Goal: Task Accomplishment & Management: Use online tool/utility

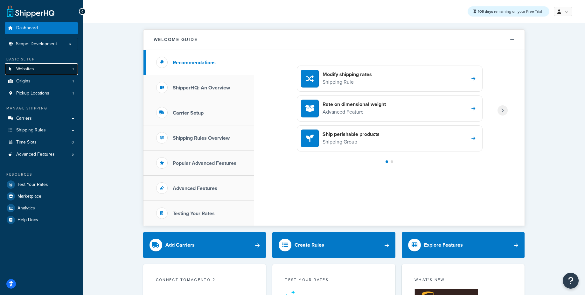
click at [24, 69] on span "Websites" at bounding box center [25, 68] width 18 height 5
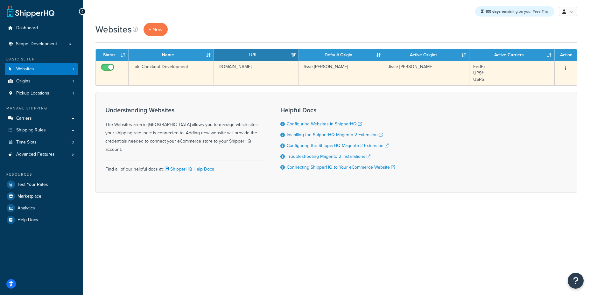
click at [512, 69] on td "FedEx UPS® USPS" at bounding box center [511, 73] width 85 height 24
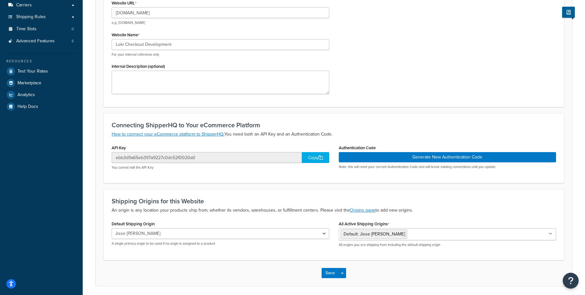
scroll to position [114, 0]
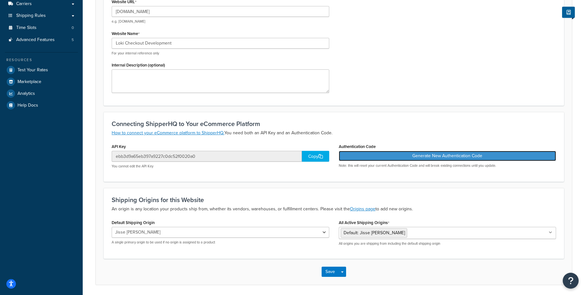
click at [392, 154] on button "Generate New Authentication Code" at bounding box center [448, 156] width 218 height 10
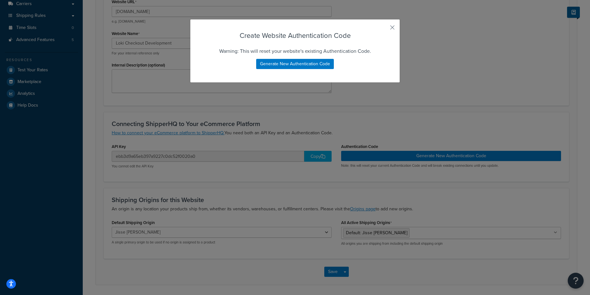
click at [392, 29] on div "Create Website Authentication Code Warning: This will reset your website's exis…" at bounding box center [295, 51] width 210 height 64
click at [383, 29] on button "button" at bounding box center [383, 30] width 2 height 2
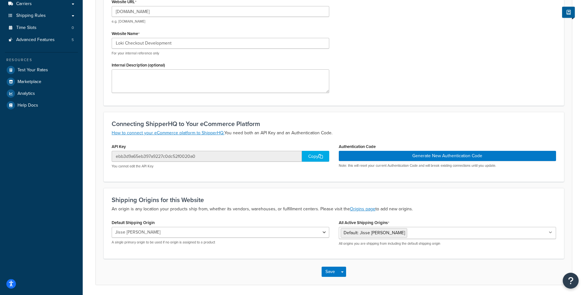
scroll to position [0, 0]
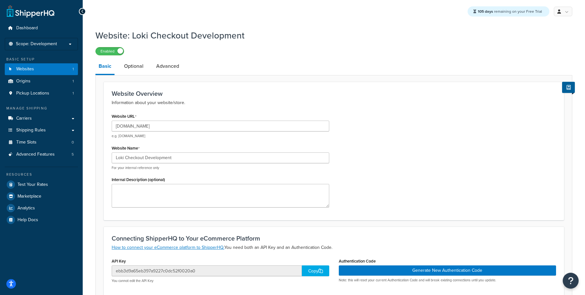
click at [273, 58] on div "Website: Loki Checkout Development Enabled Basic Optional Advanced Website Over…" at bounding box center [333, 212] width 477 height 373
click at [31, 33] on link "Dashboard" at bounding box center [41, 28] width 73 height 12
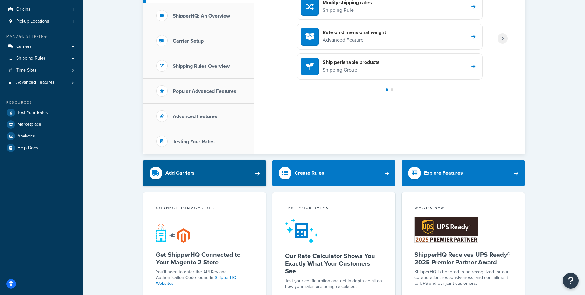
scroll to position [76, 0]
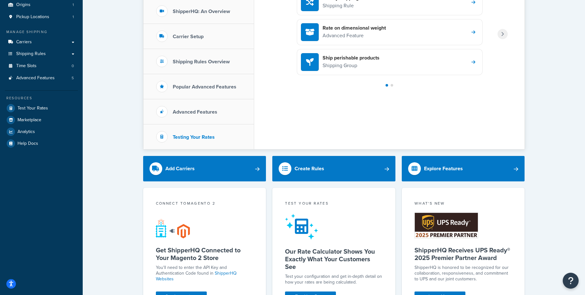
click at [200, 139] on h3 "Testing Your Rates" at bounding box center [194, 137] width 42 height 6
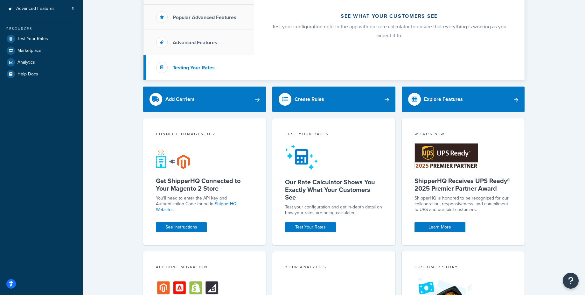
scroll to position [153, 0]
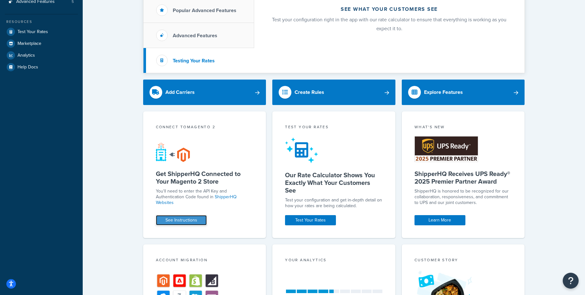
click at [188, 224] on link "See Instructions" at bounding box center [181, 220] width 51 height 10
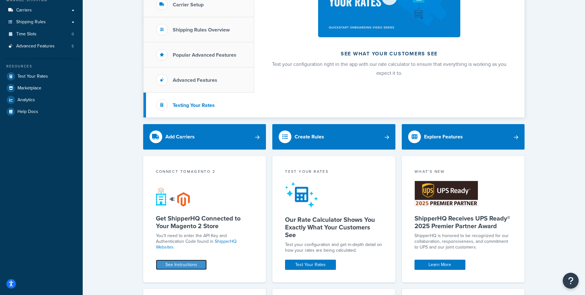
scroll to position [0, 0]
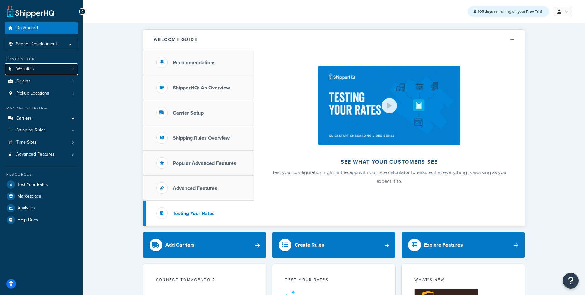
click at [26, 74] on link "Websites 1" at bounding box center [41, 69] width 73 height 12
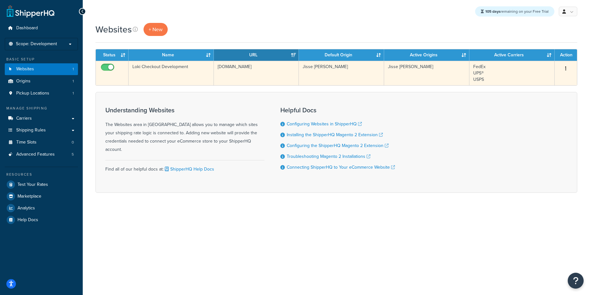
click at [326, 74] on td "Jisse [PERSON_NAME]" at bounding box center [341, 73] width 85 height 24
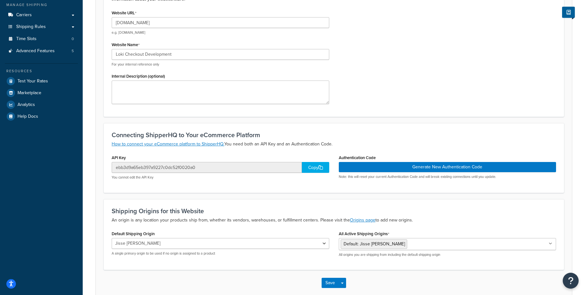
scroll to position [137, 0]
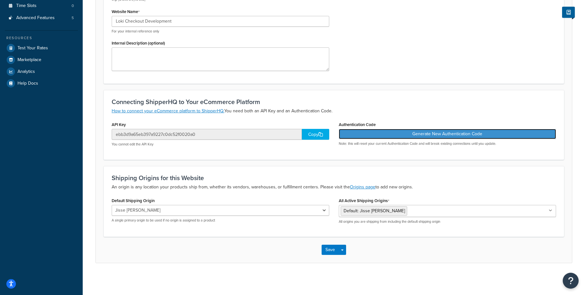
click at [437, 134] on button "Generate New Authentication Code" at bounding box center [448, 134] width 218 height 10
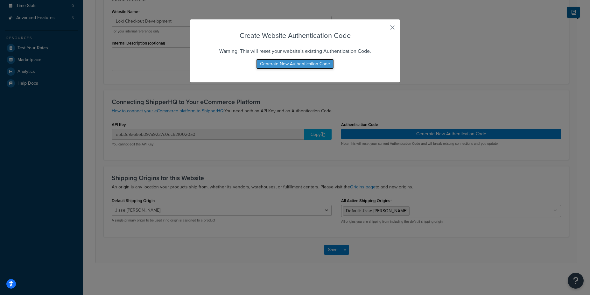
click at [307, 62] on button "Generate New Authentication Code" at bounding box center [295, 64] width 78 height 10
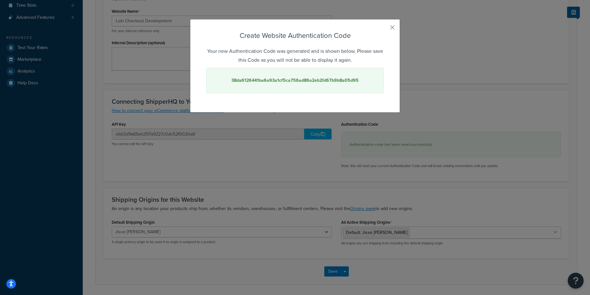
click at [290, 83] on strong "38da6126441ba6a93a1cf5ca756ad86a2eb2fd67b9b8a05d95" at bounding box center [294, 80] width 127 height 7
copy strong "38da6126441ba6a93a1cf5ca756ad86a2eb2fd67b9b8a05d95"
click at [393, 22] on div "Create Website Authentication Code Your new Authentication Code was generated a…" at bounding box center [295, 65] width 210 height 93
click at [383, 29] on button "button" at bounding box center [383, 30] width 2 height 2
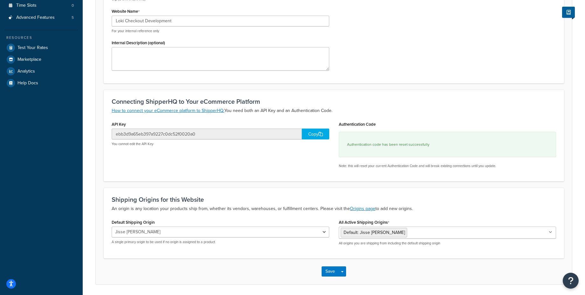
scroll to position [159, 0]
